Goal: Information Seeking & Learning: Find contact information

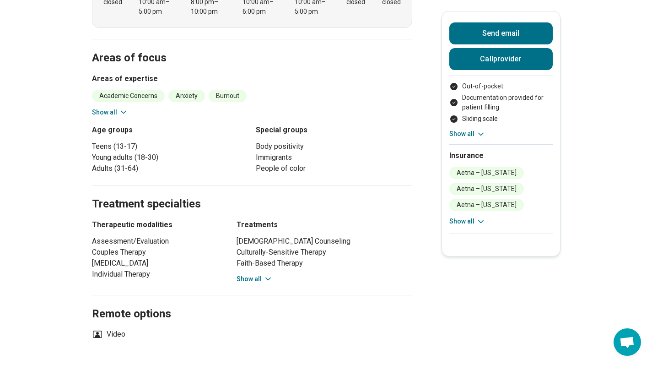
scroll to position [313, 0]
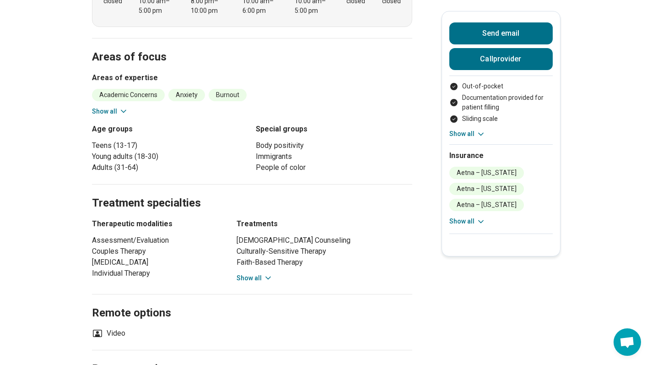
click at [265, 273] on button "Show all" at bounding box center [255, 278] width 36 height 10
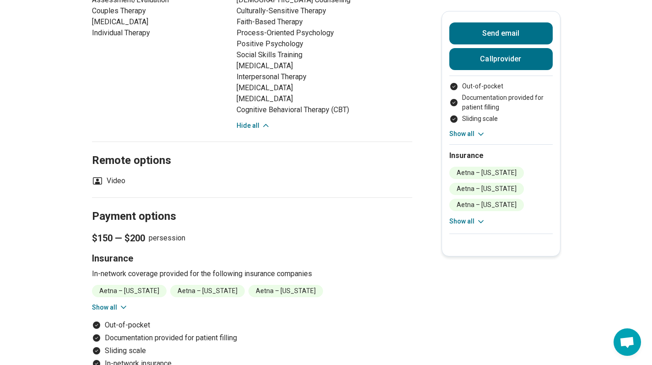
scroll to position [561, 0]
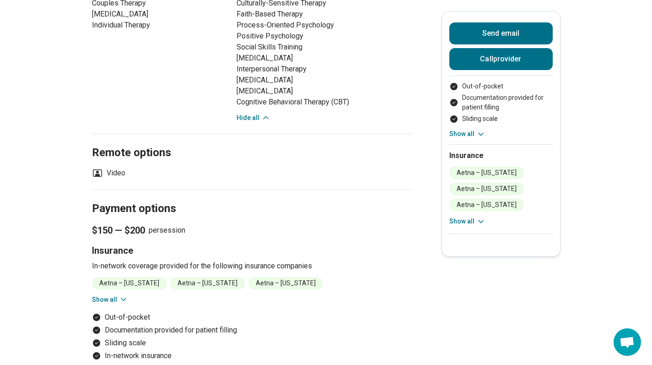
click at [128, 295] on icon at bounding box center [123, 299] width 9 height 9
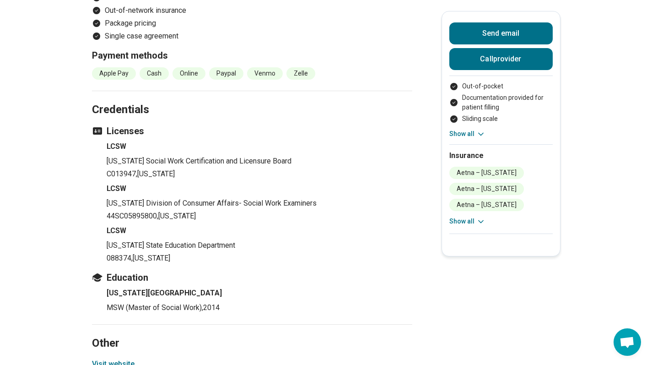
scroll to position [1029, 0]
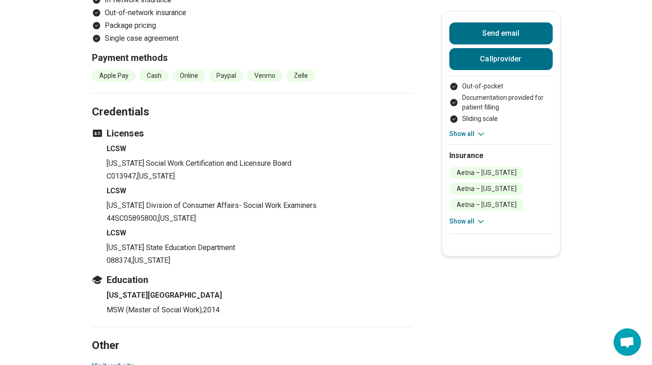
click at [121, 361] on button "Visit website" at bounding box center [113, 366] width 43 height 11
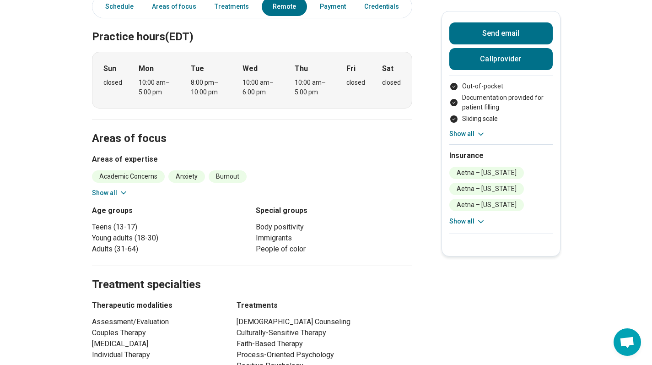
scroll to position [0, 0]
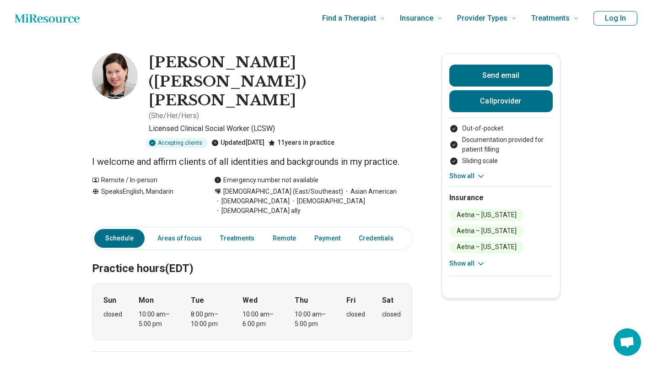
click at [485, 250] on li "Aetna – [US_STATE]" at bounding box center [487, 247] width 75 height 12
click at [485, 260] on icon at bounding box center [481, 263] width 9 height 9
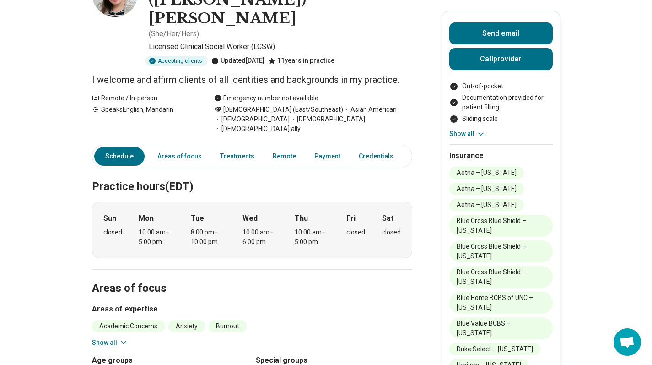
scroll to position [83, 0]
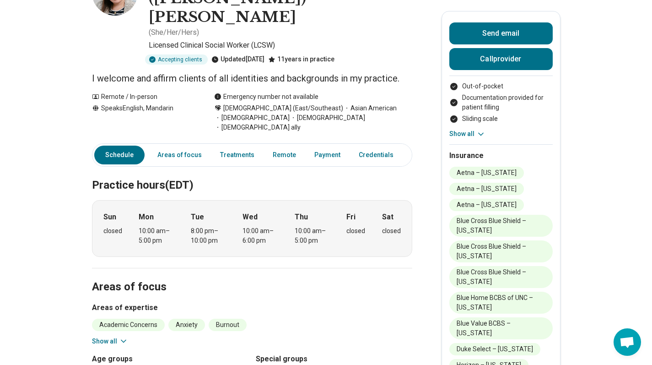
click at [483, 258] on li "Blue Cross Blue Shield – [US_STATE]" at bounding box center [501, 251] width 103 height 22
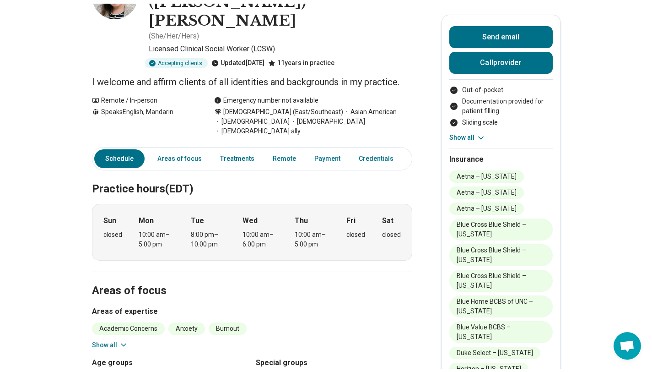
scroll to position [0, 0]
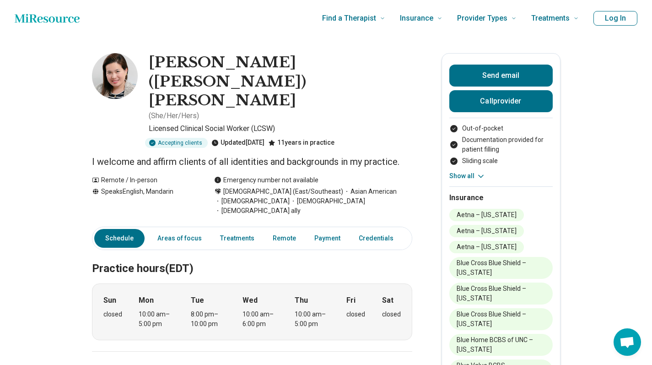
click at [75, 25] on icon "Home page" at bounding box center [47, 18] width 65 height 18
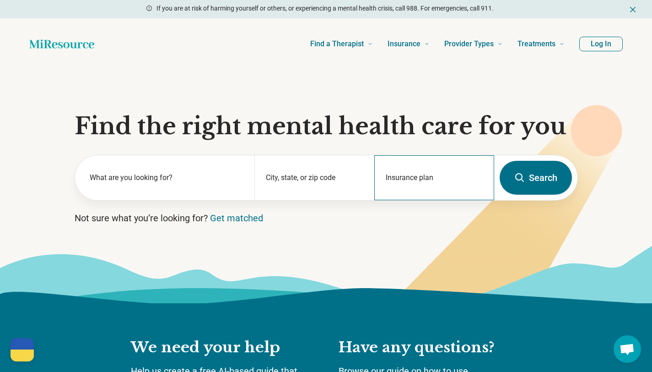
click at [385, 185] on div "Insurance plan" at bounding box center [435, 177] width 120 height 45
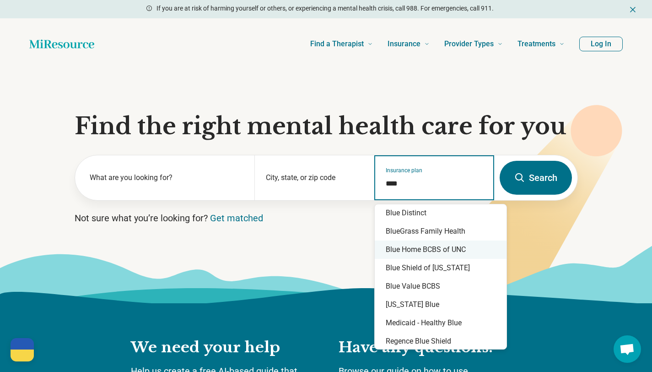
scroll to position [82, 0]
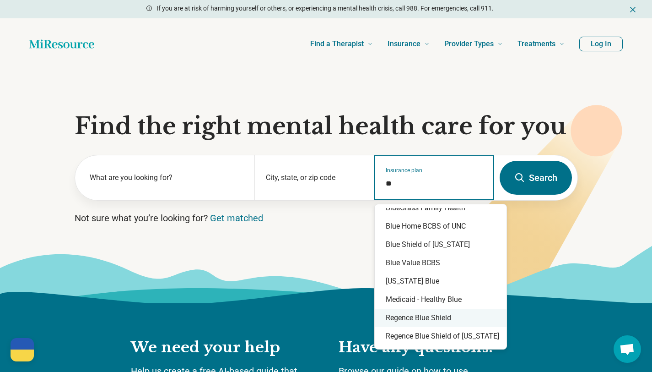
type input "*"
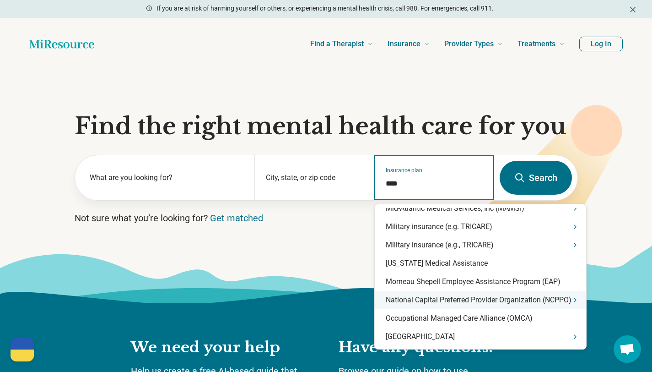
scroll to position [0, 0]
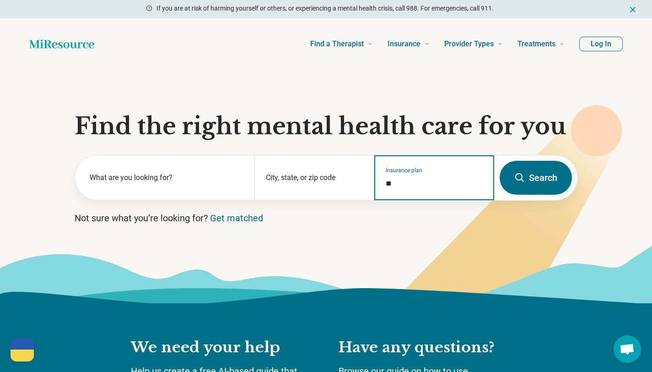
type input "*"
type input "**********"
click at [460, 212] on div "Blue Cross Blue Shield" at bounding box center [424, 217] width 98 height 18
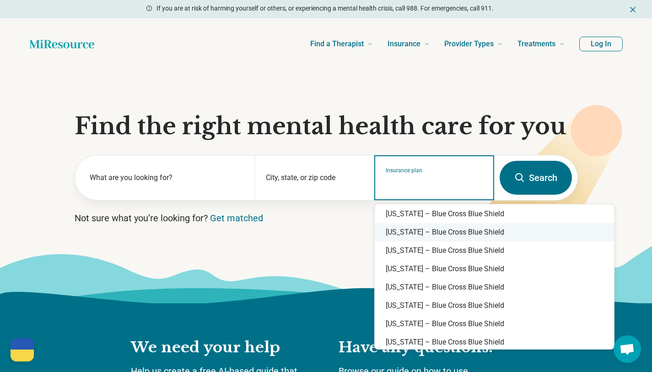
scroll to position [435, 0]
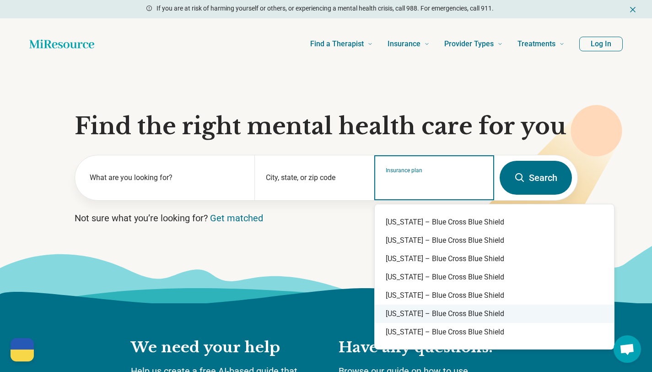
click at [427, 315] on div "North Carolina – Blue Cross Blue Shield" at bounding box center [494, 313] width 239 height 18
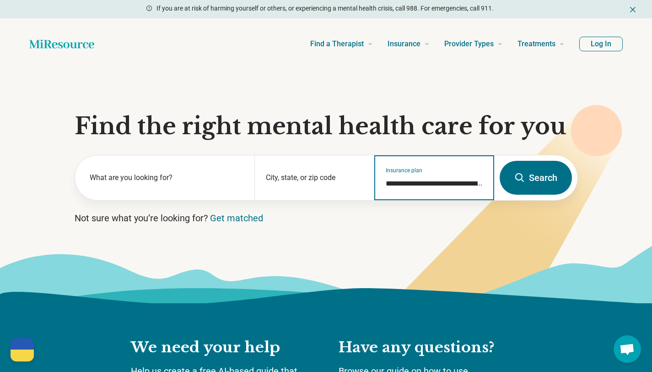
type input "**********"
click at [526, 175] on button "Search" at bounding box center [536, 178] width 72 height 34
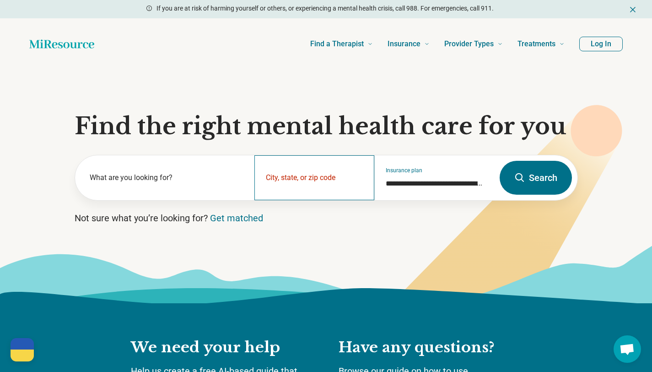
click at [292, 192] on div "City, state, or zip code" at bounding box center [315, 177] width 120 height 45
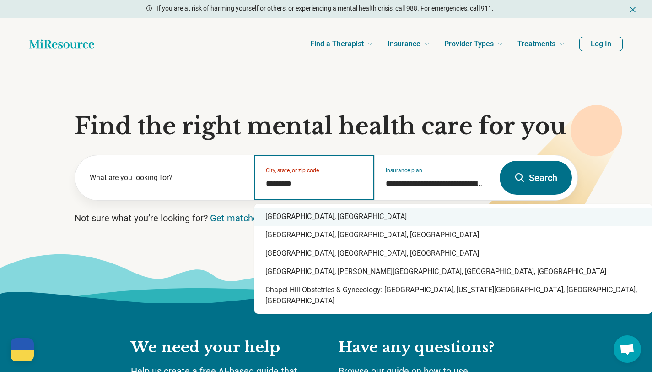
click at [293, 212] on div "Chapel Hill, NC" at bounding box center [454, 216] width 398 height 18
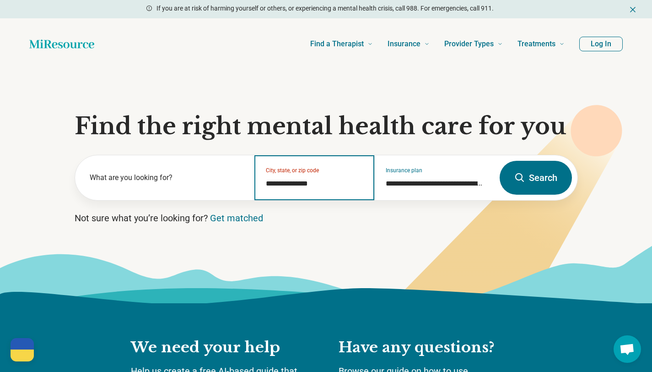
type input "**********"
click at [534, 169] on button "Search" at bounding box center [536, 178] width 72 height 34
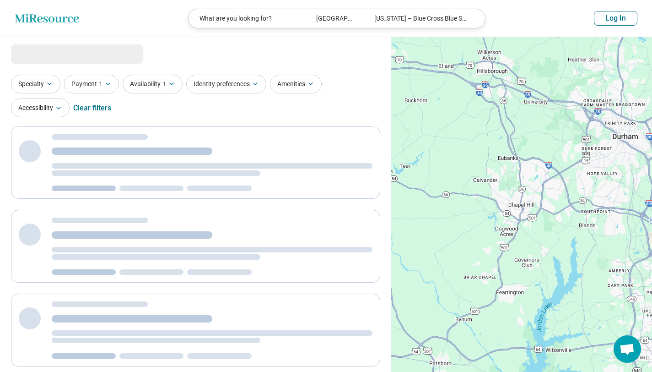
select select "***"
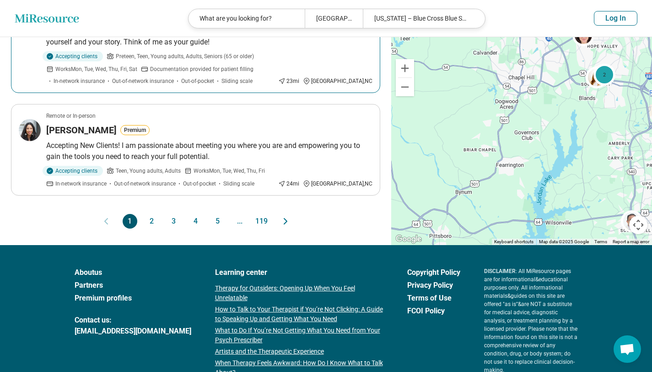
scroll to position [1005, 0]
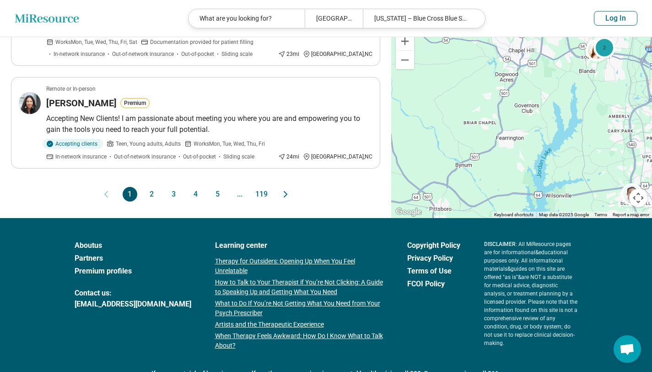
click at [150, 194] on button "2" at bounding box center [152, 194] width 15 height 15
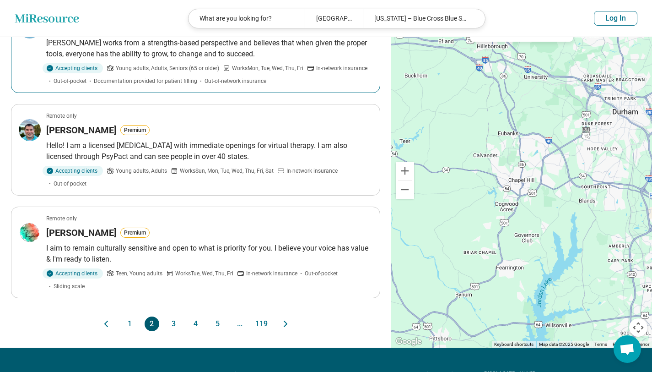
scroll to position [868, 0]
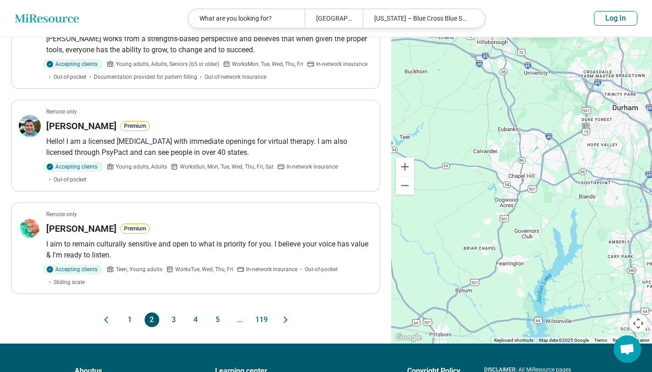
click at [175, 315] on button "3" at bounding box center [174, 319] width 15 height 15
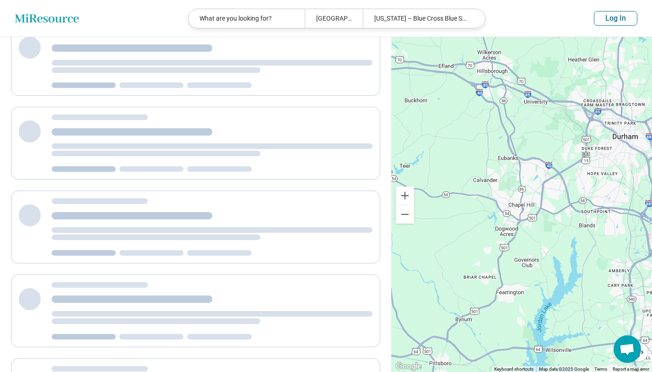
scroll to position [0, 0]
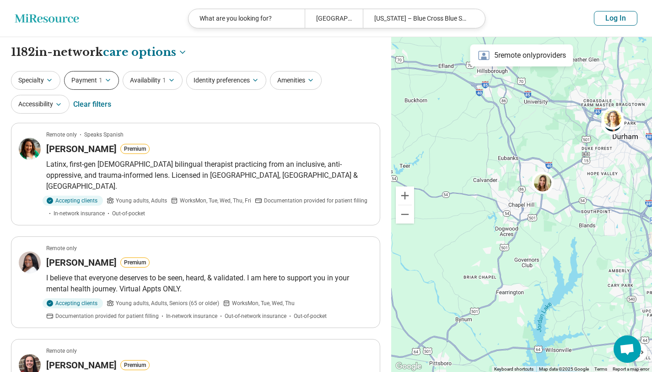
click at [99, 78] on span "1" at bounding box center [101, 81] width 4 height 10
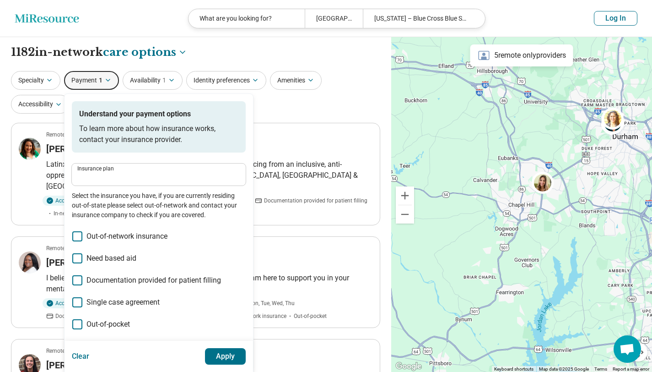
type input "**********"
click at [41, 78] on button "Specialty" at bounding box center [35, 80] width 49 height 19
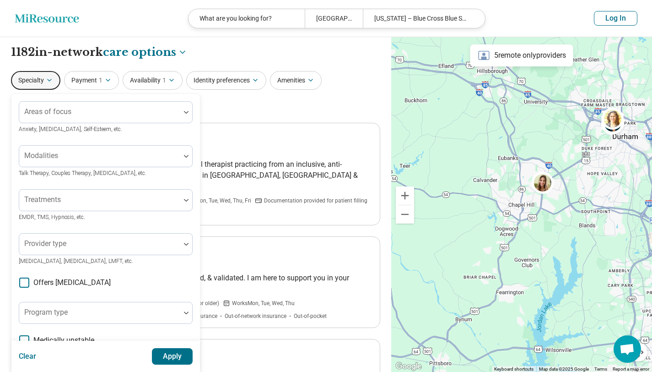
click at [52, 77] on icon "button" at bounding box center [49, 79] width 7 height 7
click at [249, 85] on button "Identity preferences" at bounding box center [226, 80] width 80 height 19
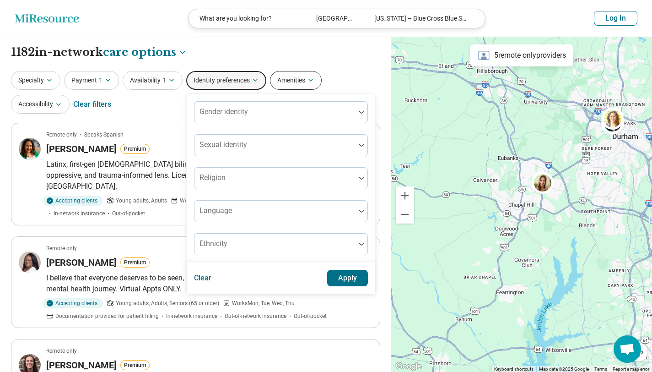
click at [302, 80] on button "Amenities" at bounding box center [296, 80] width 52 height 19
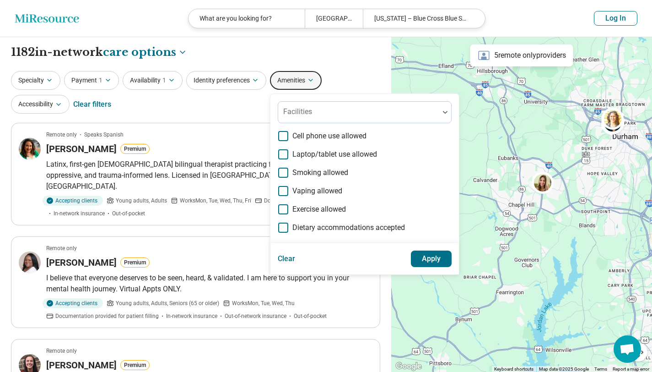
click at [223, 110] on div "Specialty Payment 1 Availability 1 Identity preferences Amenities Facilities Ce…" at bounding box center [196, 93] width 370 height 44
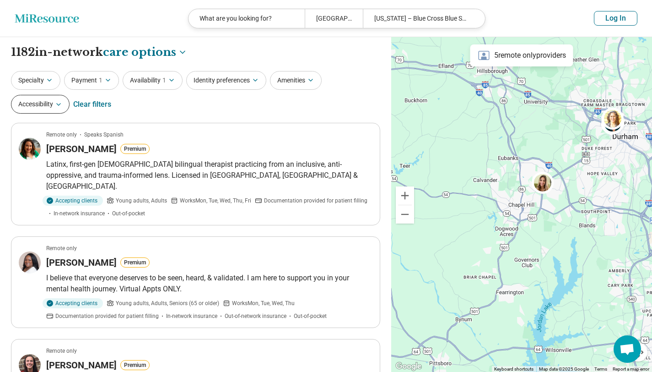
click at [41, 103] on button "Accessibility" at bounding box center [40, 104] width 59 height 19
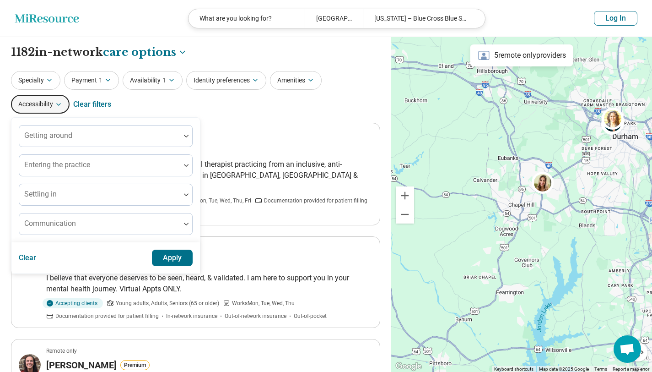
click at [118, 94] on div "Specialty Payment 1 Availability 1 Identity preferences Amenities Accessibility…" at bounding box center [196, 93] width 370 height 44
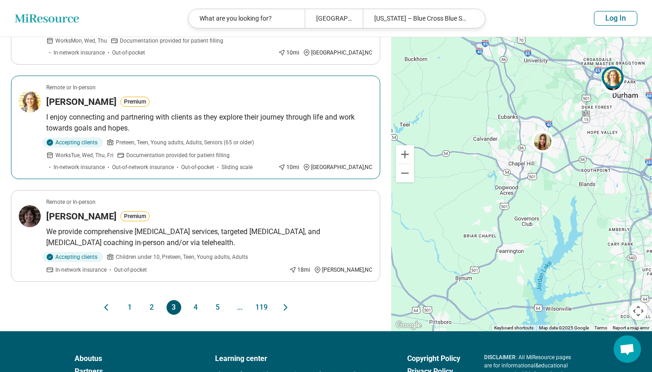
scroll to position [860, 0]
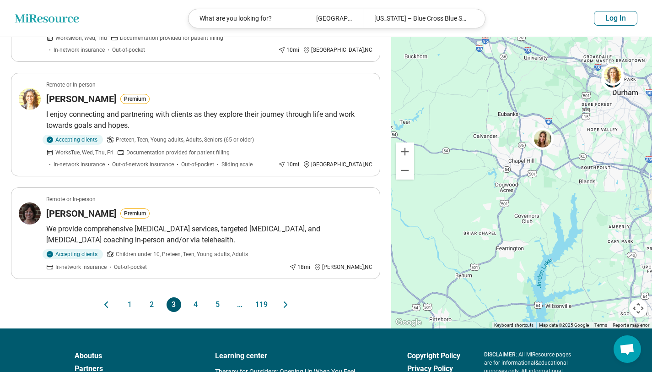
click at [191, 297] on button "4" at bounding box center [196, 304] width 15 height 15
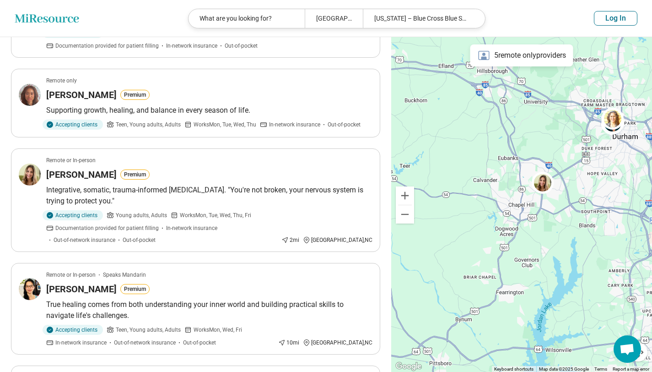
scroll to position [0, 0]
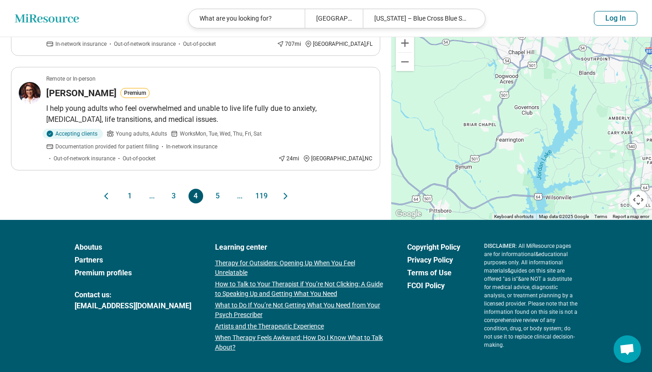
click at [220, 193] on button "5" at bounding box center [218, 196] width 15 height 15
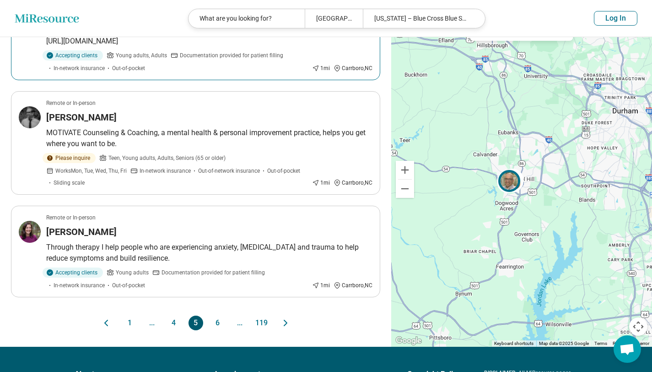
scroll to position [845, 0]
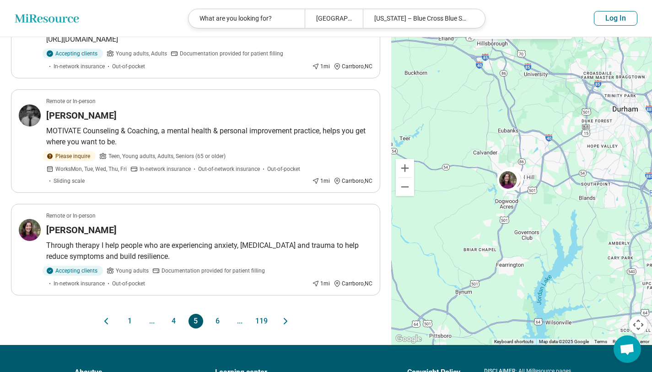
click at [217, 314] on button "6" at bounding box center [218, 321] width 15 height 15
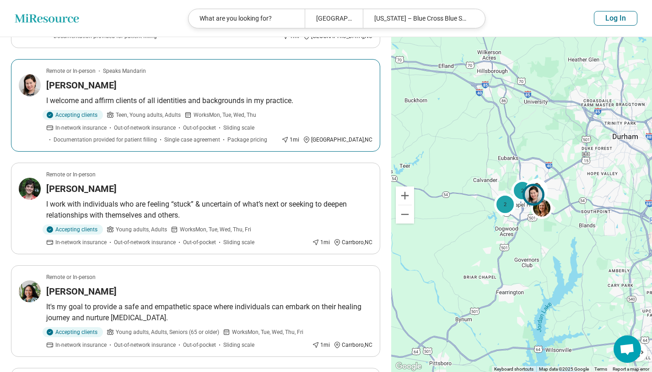
scroll to position [281, 0]
click at [193, 103] on p "I welcome and affirm clients of all identities and backgrounds in my practice." at bounding box center [209, 100] width 326 height 11
click at [321, 119] on div "Accepting clients Teen, Young adults, Adults Works Mon, Tue, Wed, Thu In-networ…" at bounding box center [209, 126] width 326 height 34
click at [238, 131] on div "Accepting clients Teen, Young adults, Adults Works Mon, Tue, Wed, Thu In-networ…" at bounding box center [162, 126] width 232 height 34
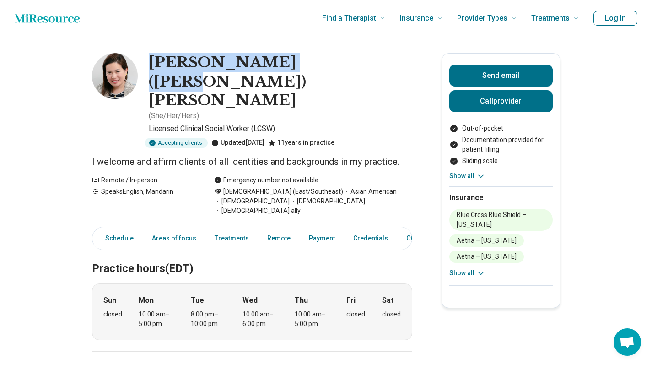
drag, startPoint x: 153, startPoint y: 59, endPoint x: 324, endPoint y: 57, distance: 171.3
click at [324, 57] on h1 "[PERSON_NAME] ([PERSON_NAME]) [PERSON_NAME]" at bounding box center [281, 81] width 264 height 57
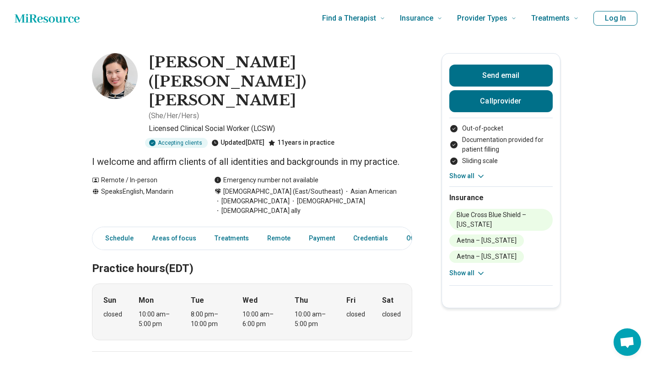
click at [195, 123] on p "Licensed Clinical Social Worker (LCSW)" at bounding box center [281, 128] width 264 height 11
click at [155, 65] on h1 "[PERSON_NAME] ([PERSON_NAME]) [PERSON_NAME]" at bounding box center [281, 81] width 264 height 57
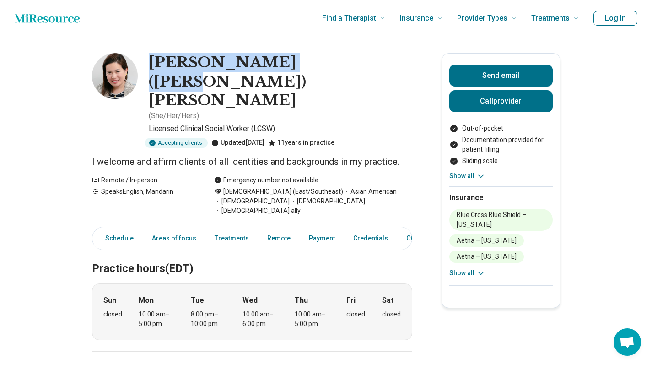
drag, startPoint x: 155, startPoint y: 65, endPoint x: 324, endPoint y: 59, distance: 168.6
click at [324, 59] on h1 "[PERSON_NAME] ([PERSON_NAME]) [PERSON_NAME]" at bounding box center [281, 81] width 264 height 57
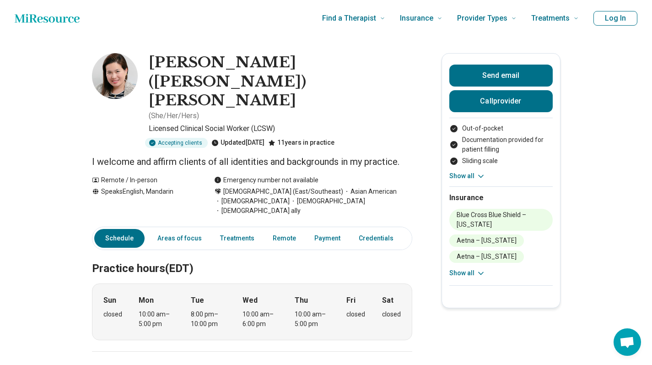
click at [481, 180] on icon at bounding box center [481, 176] width 9 height 9
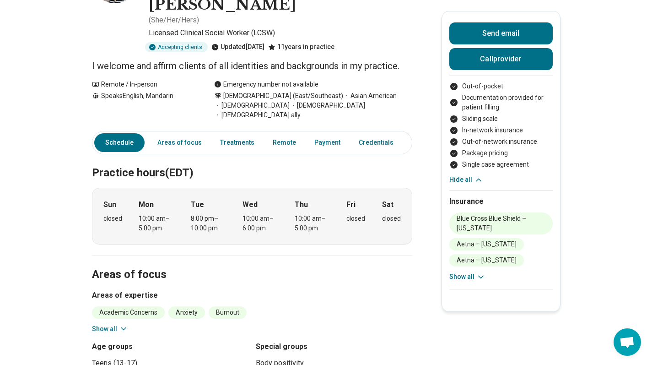
scroll to position [97, 0]
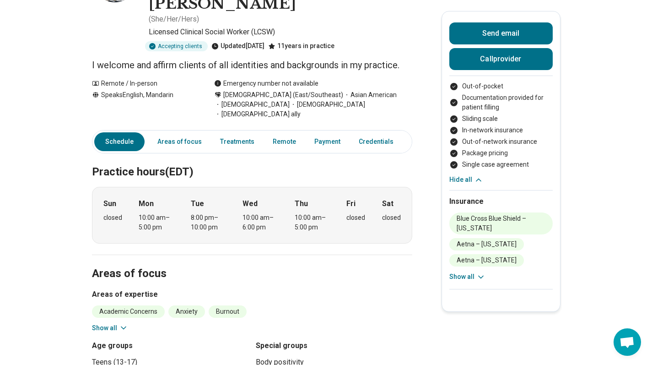
click at [477, 279] on button "Show all" at bounding box center [468, 277] width 36 height 10
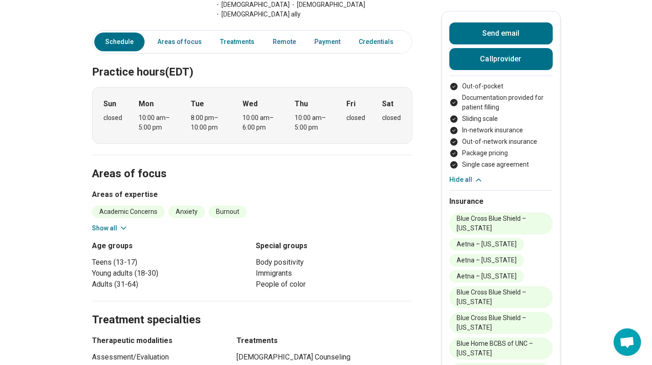
scroll to position [0, 0]
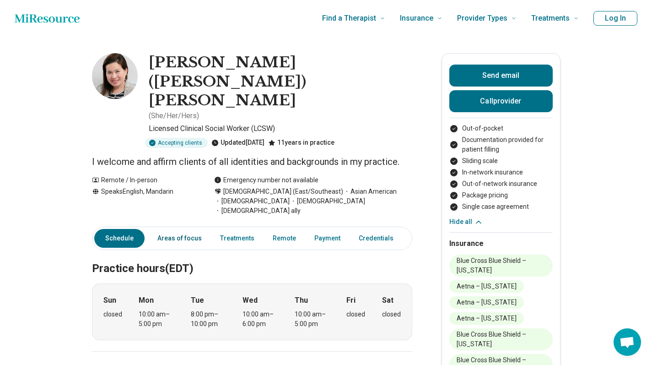
click at [174, 229] on link "Areas of focus" at bounding box center [179, 238] width 55 height 19
click at [235, 229] on link "Treatments" at bounding box center [237, 238] width 45 height 19
click at [282, 229] on link "Remote" at bounding box center [284, 238] width 34 height 19
click at [329, 229] on link "Payment" at bounding box center [327, 238] width 37 height 19
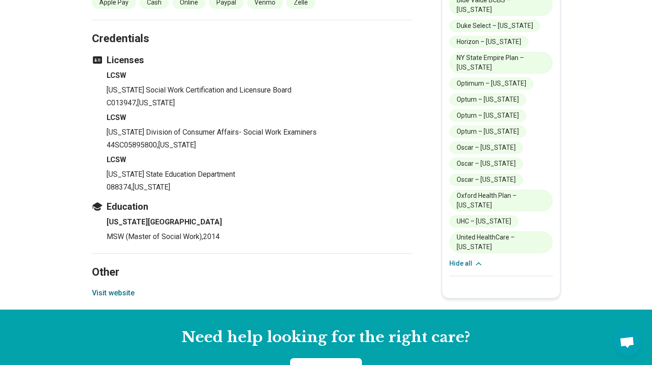
scroll to position [916, 0]
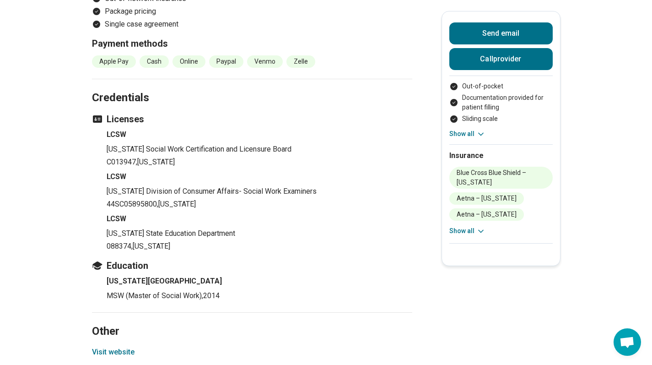
scroll to position [844, 0]
click at [140, 311] on section "Other Visit website" at bounding box center [252, 339] width 321 height 56
click at [135, 346] on button "Visit website" at bounding box center [113, 351] width 43 height 11
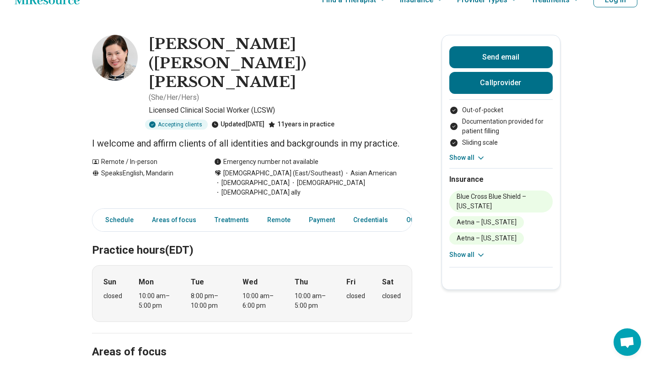
scroll to position [19, 0]
click at [470, 254] on button "Show all" at bounding box center [468, 255] width 36 height 10
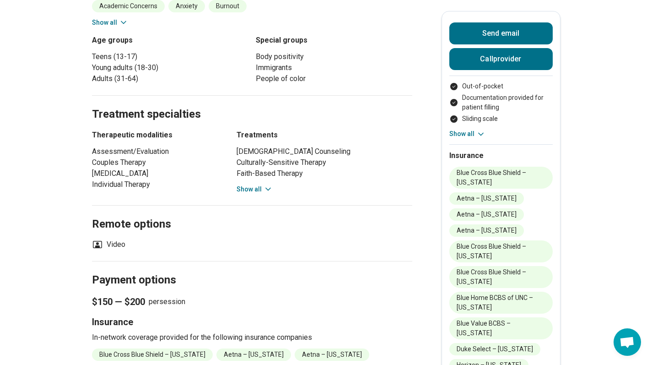
scroll to position [429, 0]
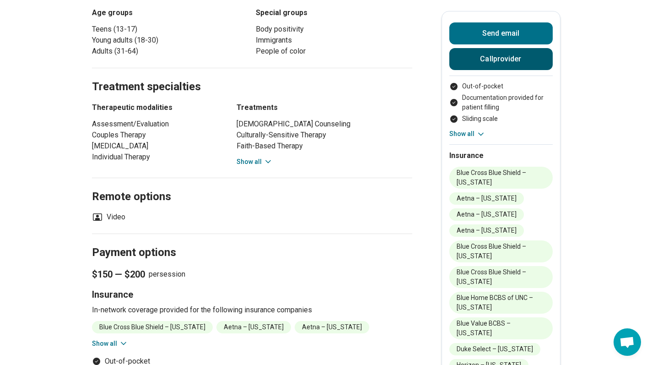
click at [489, 56] on button "Call provider" at bounding box center [501, 59] width 103 height 22
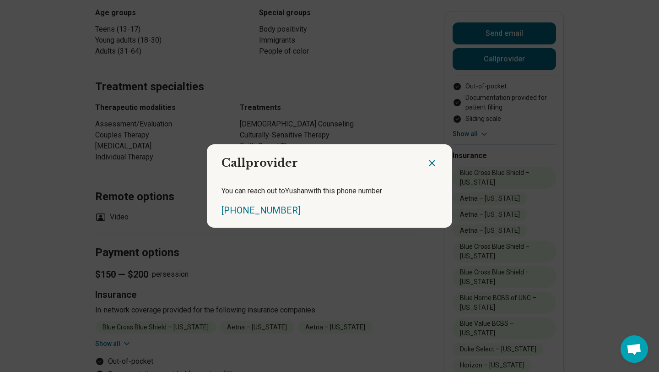
click at [429, 163] on icon "Close dialog" at bounding box center [431, 162] width 5 height 5
